Goal: Task Accomplishment & Management: Complete application form

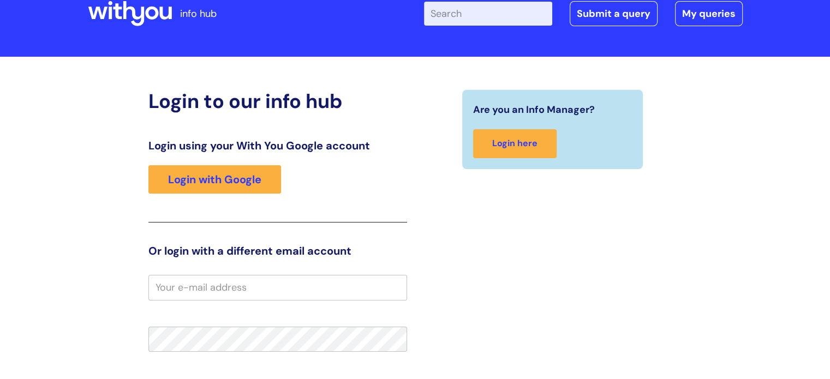
scroll to position [109, 0]
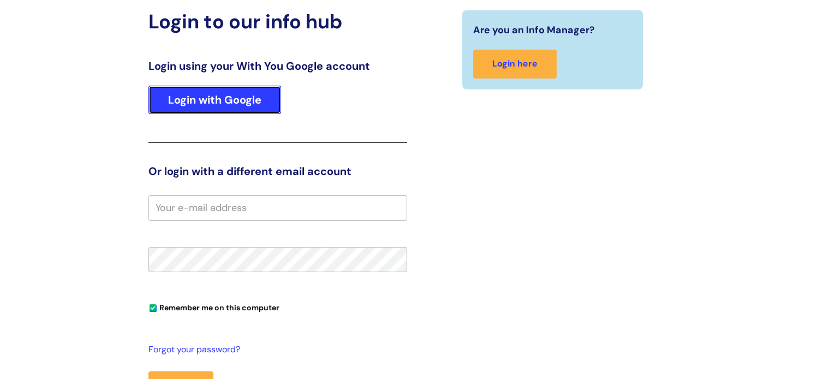
click at [209, 110] on link "Login with Google" at bounding box center [214, 100] width 133 height 28
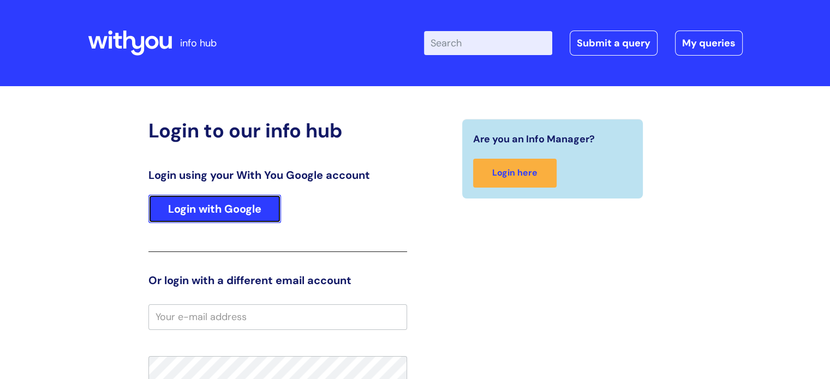
click at [259, 211] on link "Login with Google" at bounding box center [214, 209] width 133 height 28
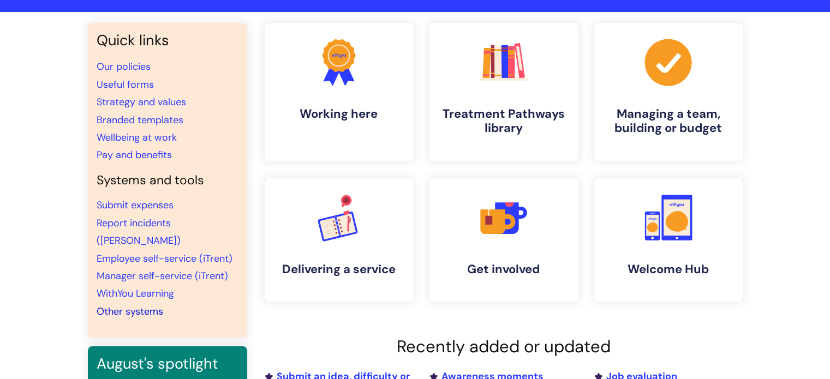
scroll to position [55, 0]
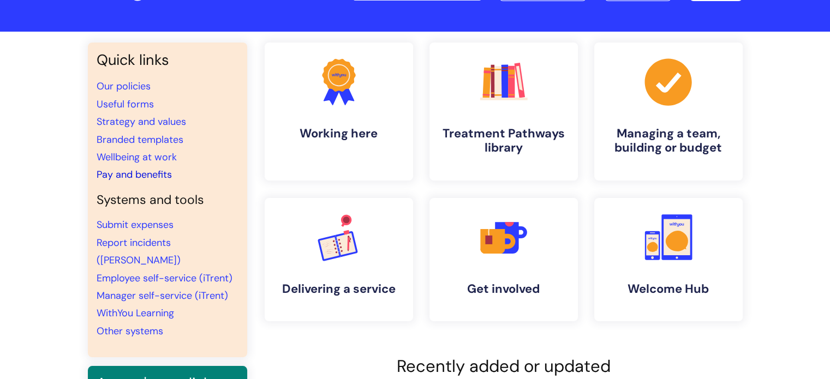
click at [148, 174] on link "Pay and benefits" at bounding box center [134, 174] width 75 height 13
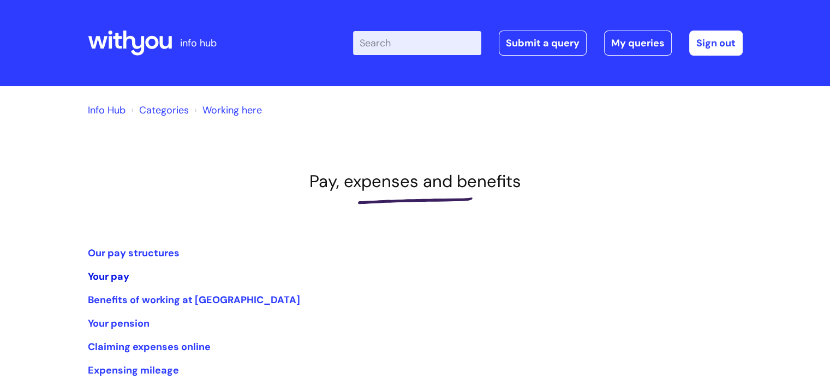
click at [119, 279] on link "Your pay" at bounding box center [108, 276] width 41 height 13
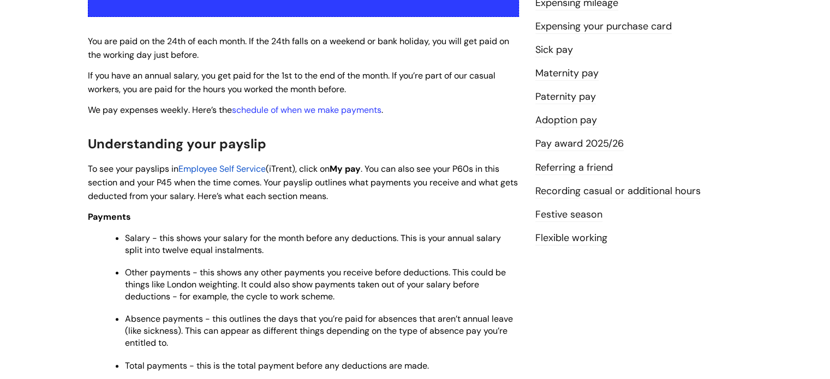
scroll to position [273, 0]
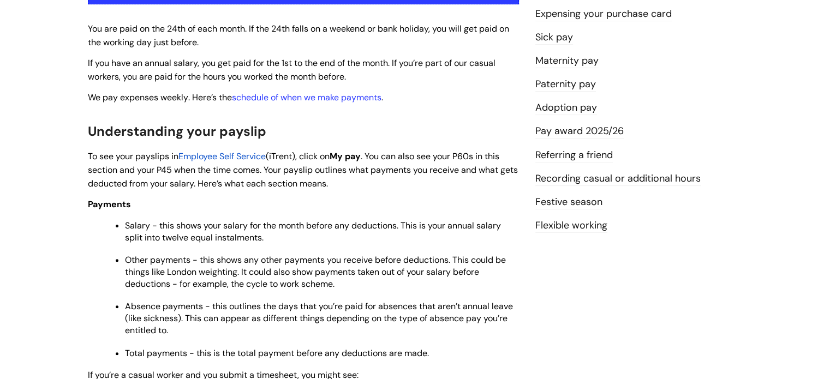
click at [240, 155] on span "Employee Self Service" at bounding box center [221, 156] width 87 height 11
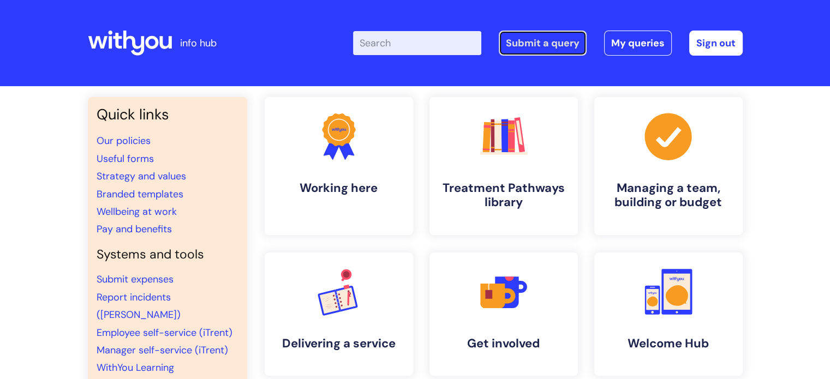
click at [562, 43] on link "Submit a query" at bounding box center [543, 43] width 88 height 25
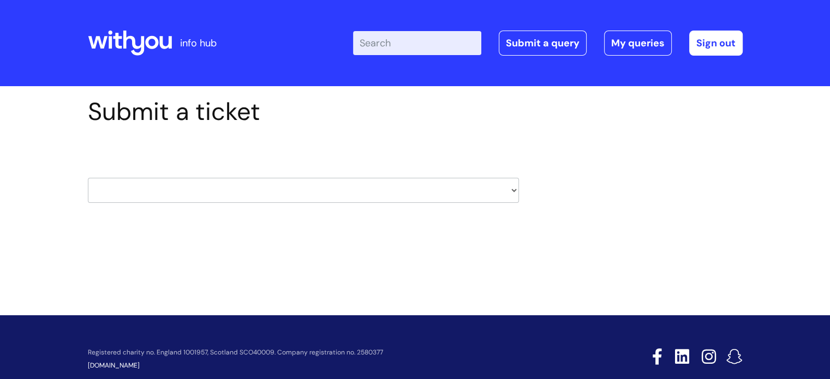
drag, startPoint x: 515, startPoint y: 188, endPoint x: 505, endPoint y: 191, distance: 10.5
click at [515, 188] on select "HR / People IT and Support Clinical Drug Alerts Finance Accounts Data Support T…" at bounding box center [303, 190] width 431 height 25
select select "finance_accounts"
click at [88, 178] on select "HR / People IT and Support Clinical Drug Alerts Finance Accounts Data Support T…" at bounding box center [303, 190] width 431 height 25
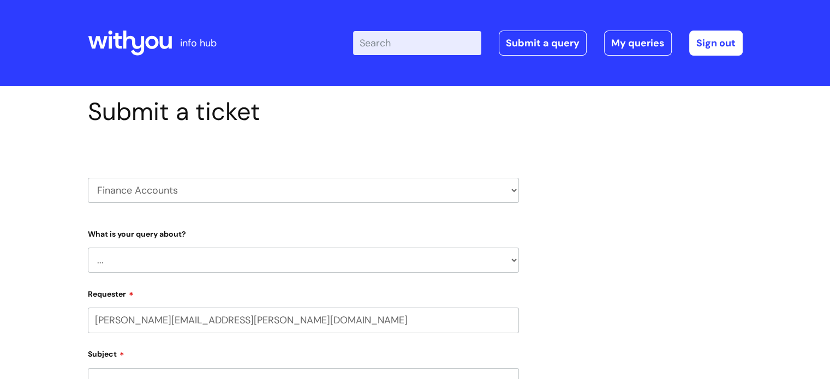
select select "80004286527"
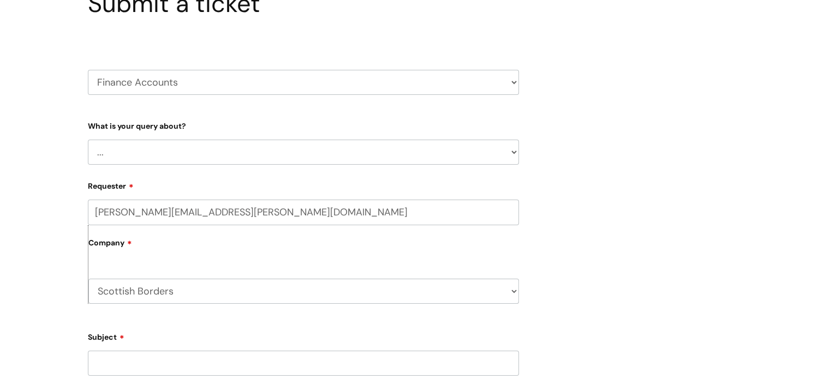
scroll to position [109, 0]
click at [514, 152] on select "... Finance Systems Finance Requests (inc. Expenses) Invoices Research" at bounding box center [303, 151] width 431 height 25
select select "Invoices"
click at [88, 139] on select "... Finance Systems Finance Requests (inc. Expenses) Invoices Research" at bounding box center [303, 151] width 431 height 25
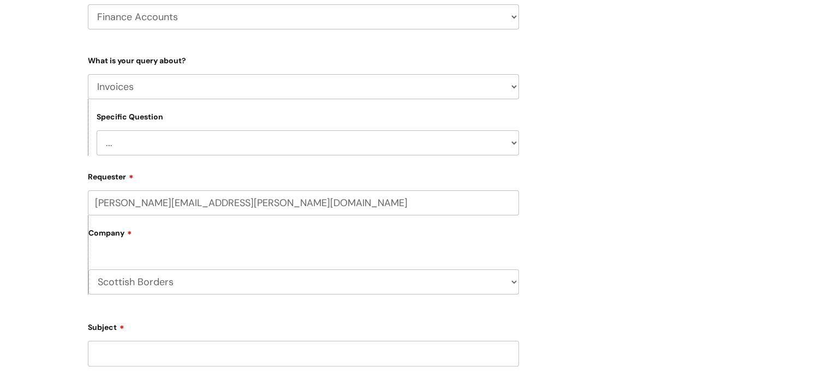
scroll to position [273, 0]
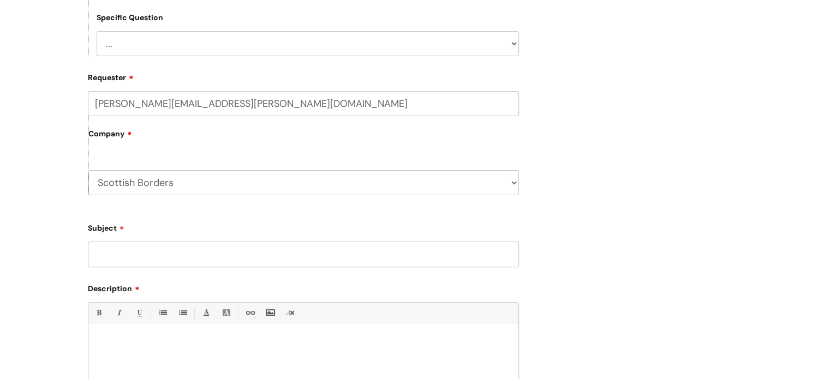
click at [179, 260] on input "Subject" at bounding box center [303, 254] width 431 height 25
type input "Set up new payment details"
click at [266, 351] on div at bounding box center [303, 366] width 430 height 75
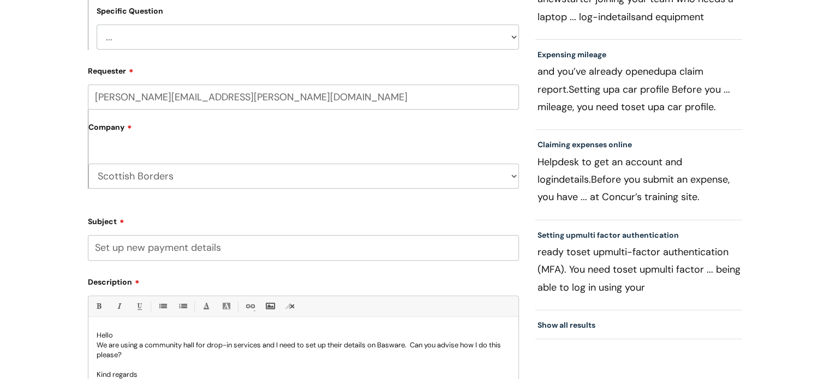
scroll to position [289, 0]
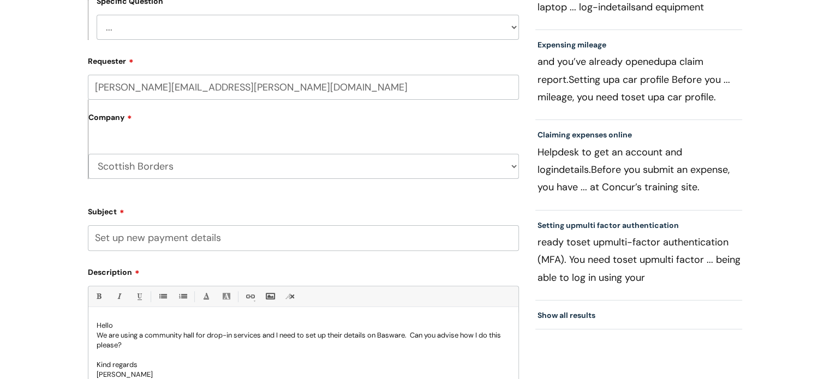
click at [95, 337] on div "Hello We are using a community hall for drop-in services and I need to set up t…" at bounding box center [303, 350] width 430 height 75
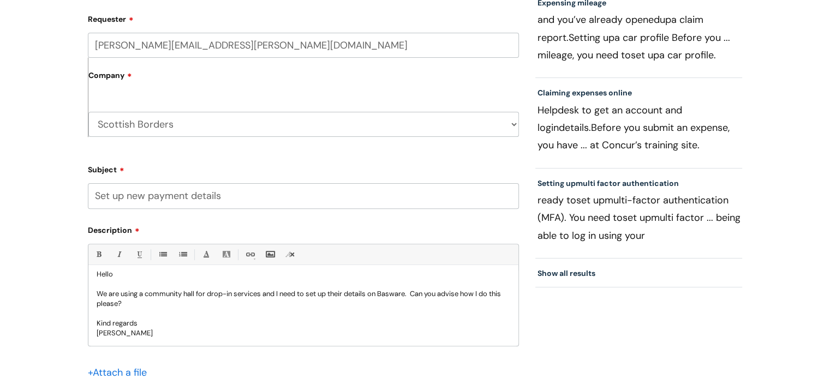
scroll to position [398, 0]
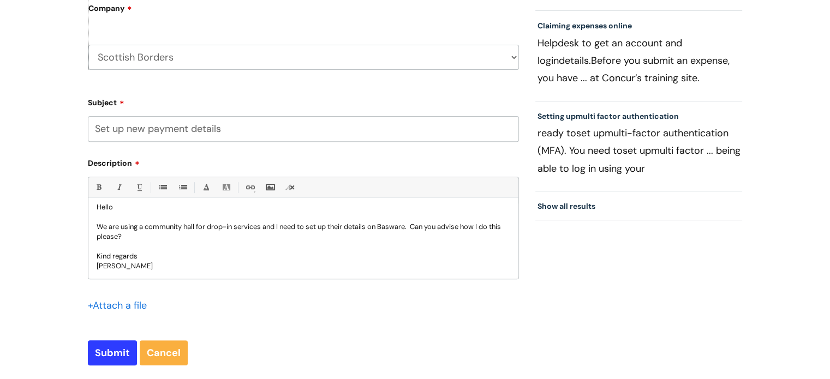
click at [109, 224] on p "We are using a community hall for drop-in services and I need to set up their d…" at bounding box center [303, 232] width 413 height 20
click at [146, 222] on p "We are using a community hall for drop-in services and I need to set up their d…" at bounding box center [303, 232] width 413 height 20
click at [120, 356] on input "Submit" at bounding box center [112, 352] width 49 height 25
type input "Please Wait..."
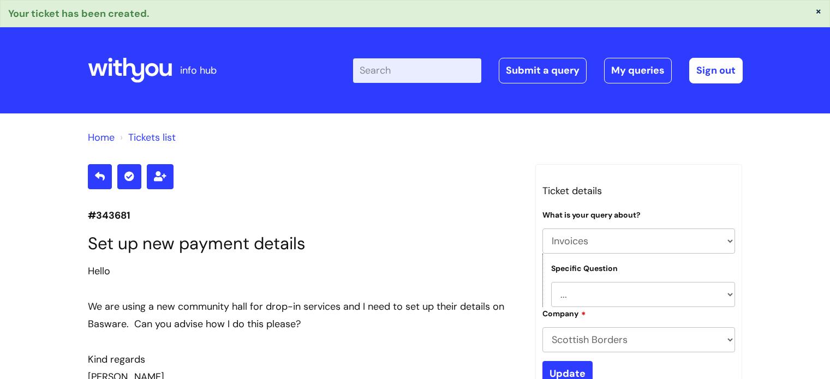
select select "Invoices"
